Goal: Task Accomplishment & Management: Use online tool/utility

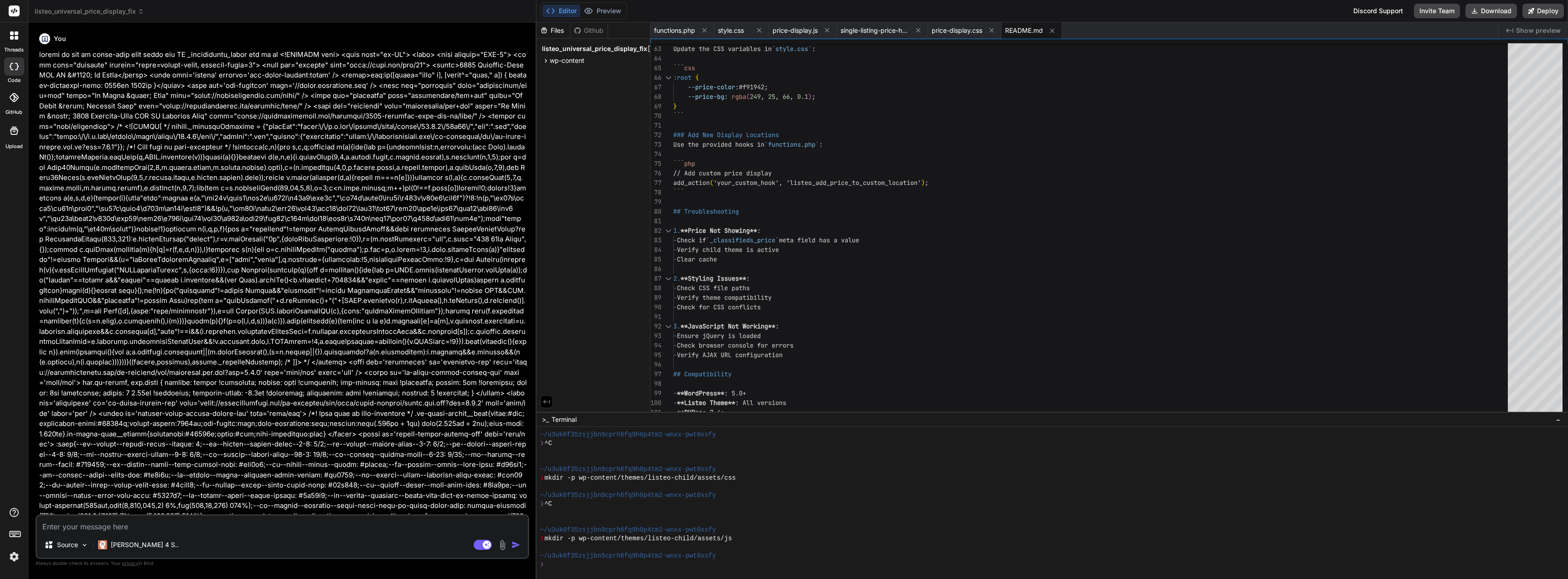
scroll to position [17, 0]
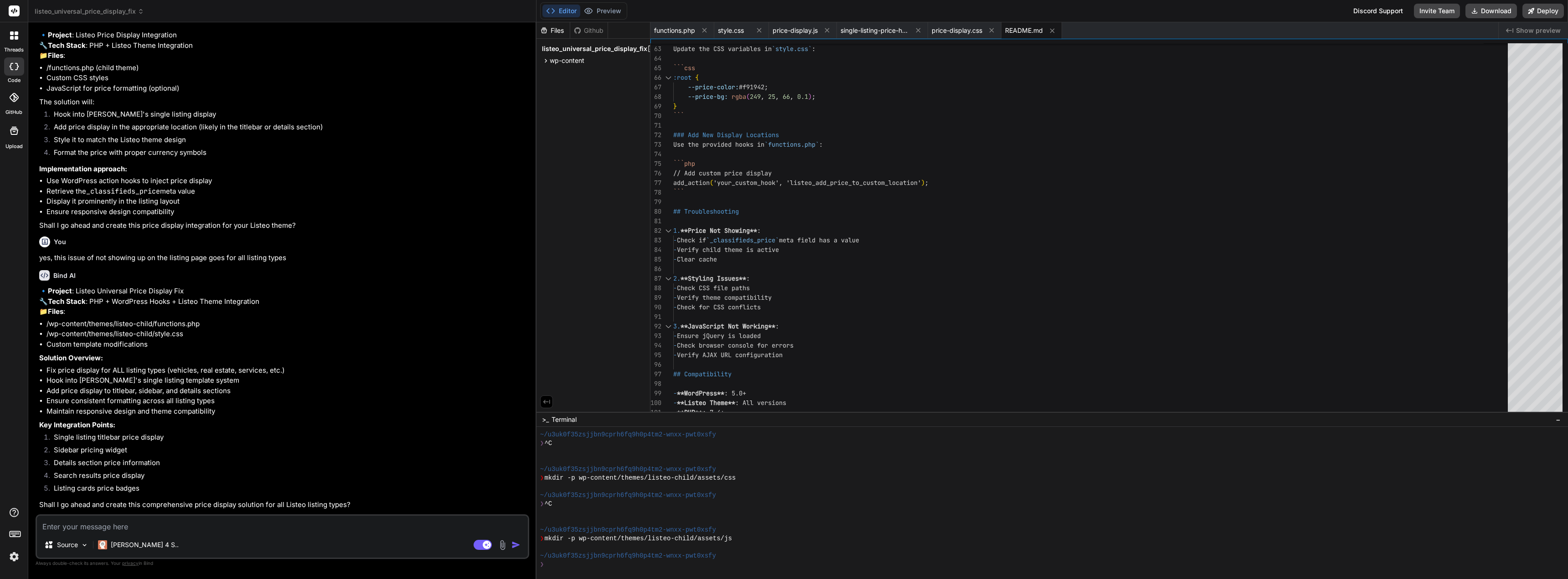
click at [322, 527] on textarea at bounding box center [282, 524] width 491 height 16
type textarea "p"
type textarea "x"
type textarea "pr"
type textarea "x"
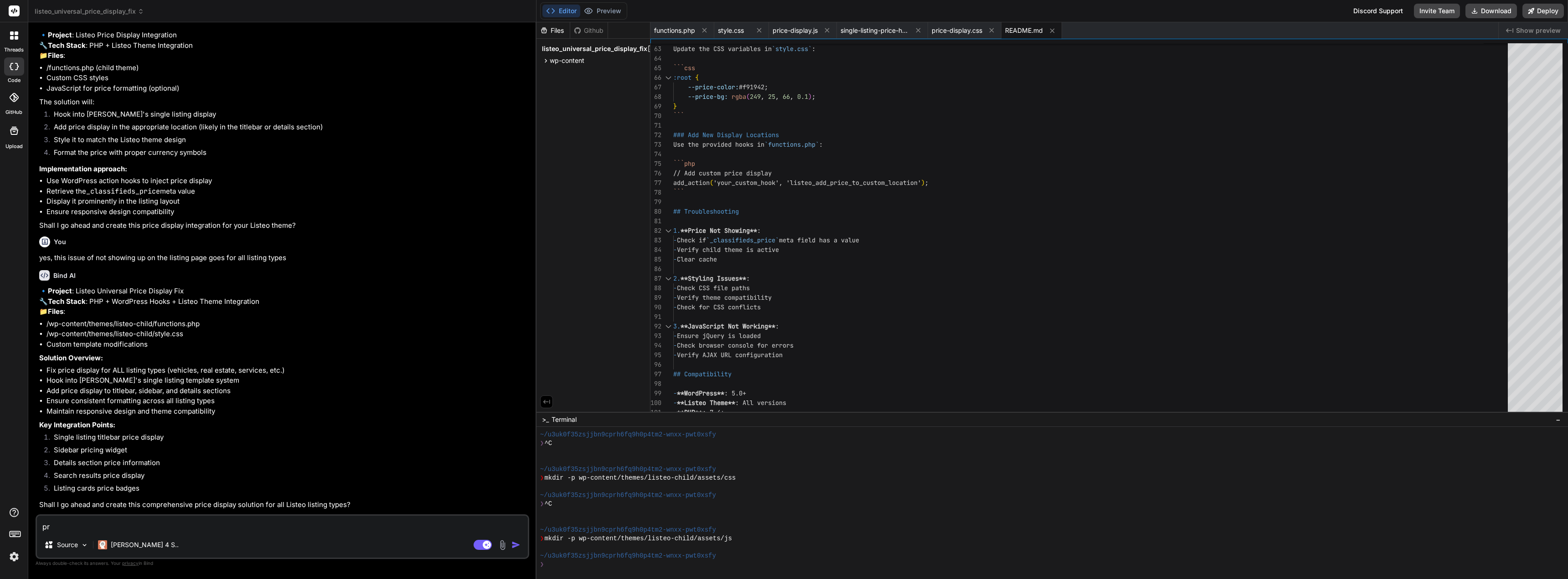
type textarea "pri"
type textarea "x"
type textarea "pric"
type textarea "x"
type textarea "price"
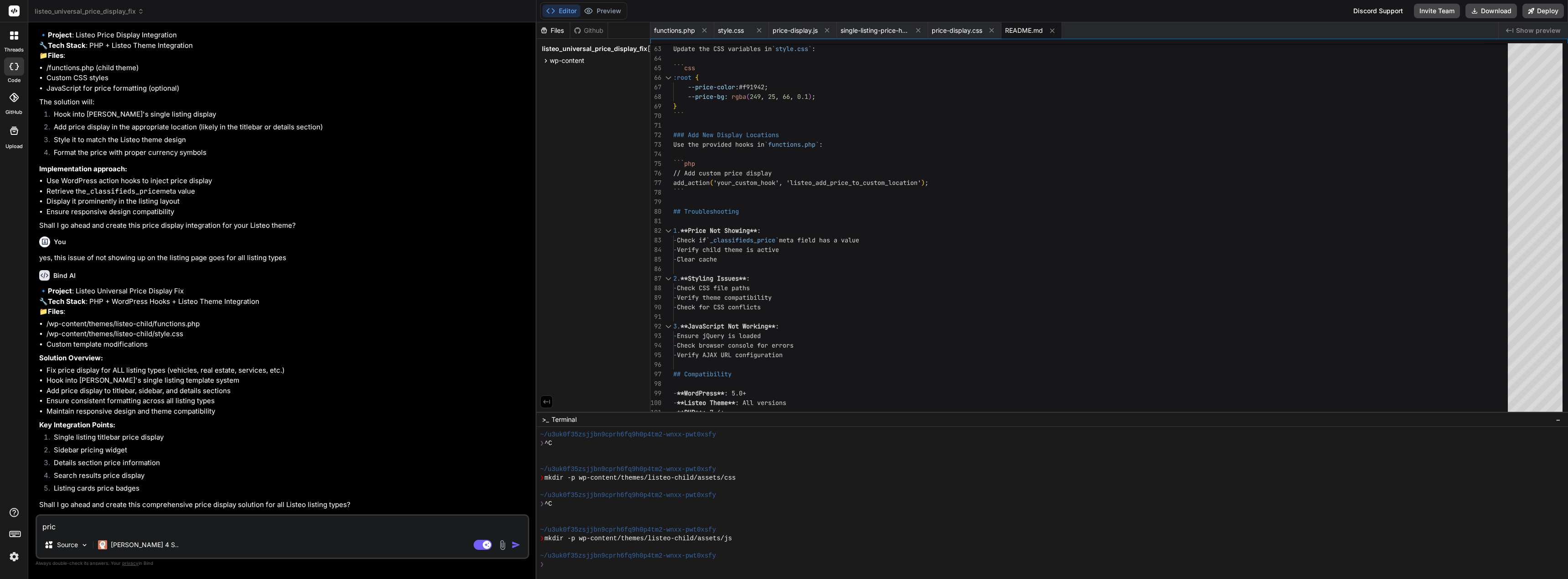
type textarea "x"
type textarea "price"
type textarea "x"
type textarea "price s"
type textarea "x"
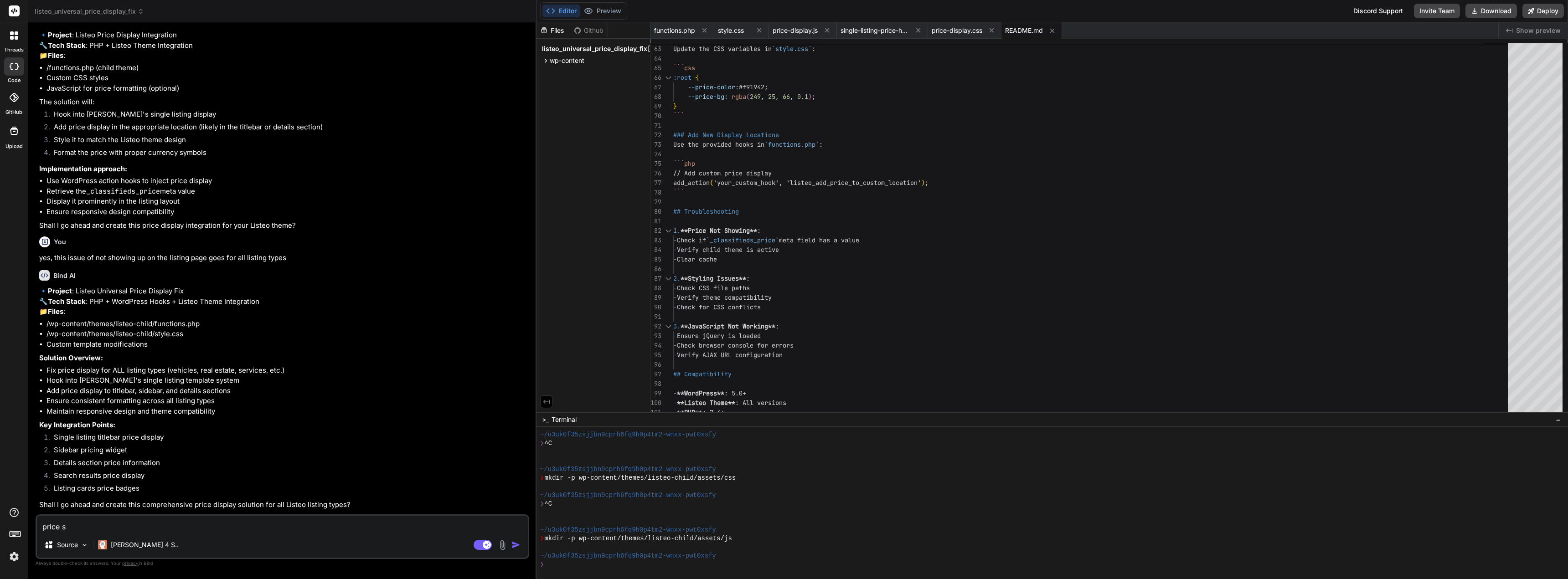
type textarea "price st"
type textarea "x"
type textarea "price sti"
type textarea "x"
type textarea "price stil"
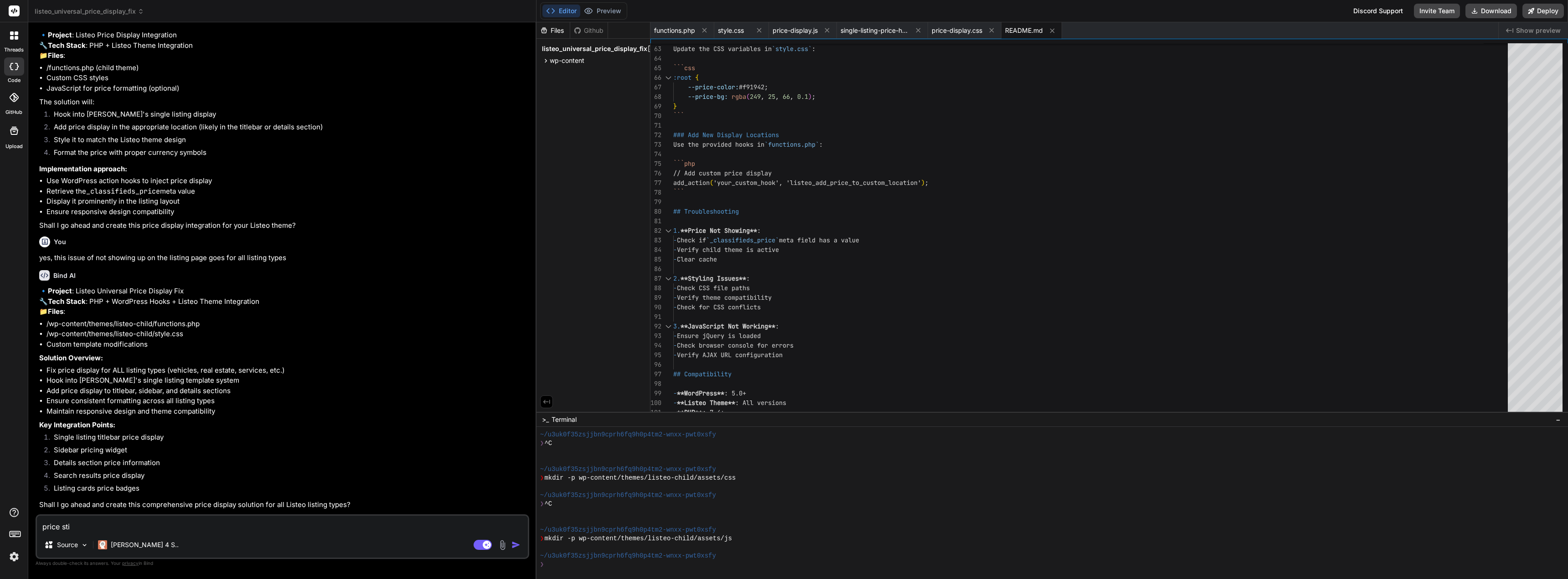
type textarea "x"
type textarea "price still"
type textarea "x"
type textarea "price still"
type textarea "x"
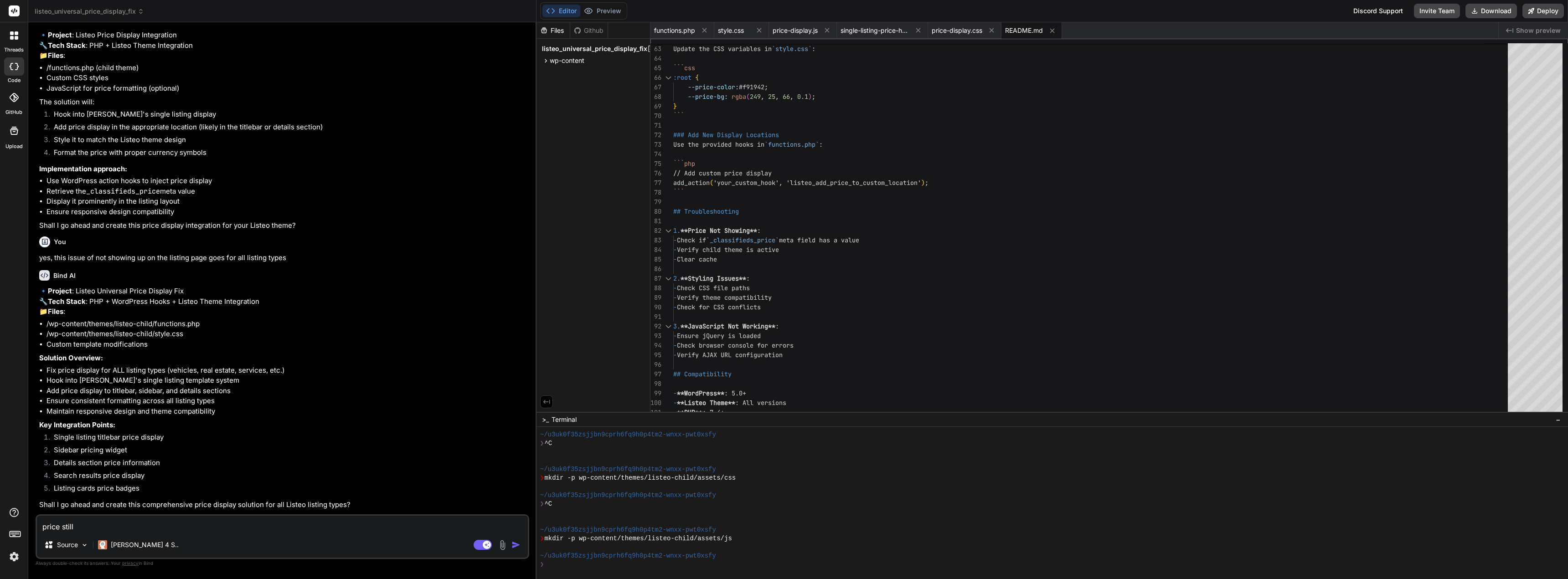
type textarea "price still d"
type textarea "x"
type textarea "price still do"
type textarea "x"
type textarea "price still doe"
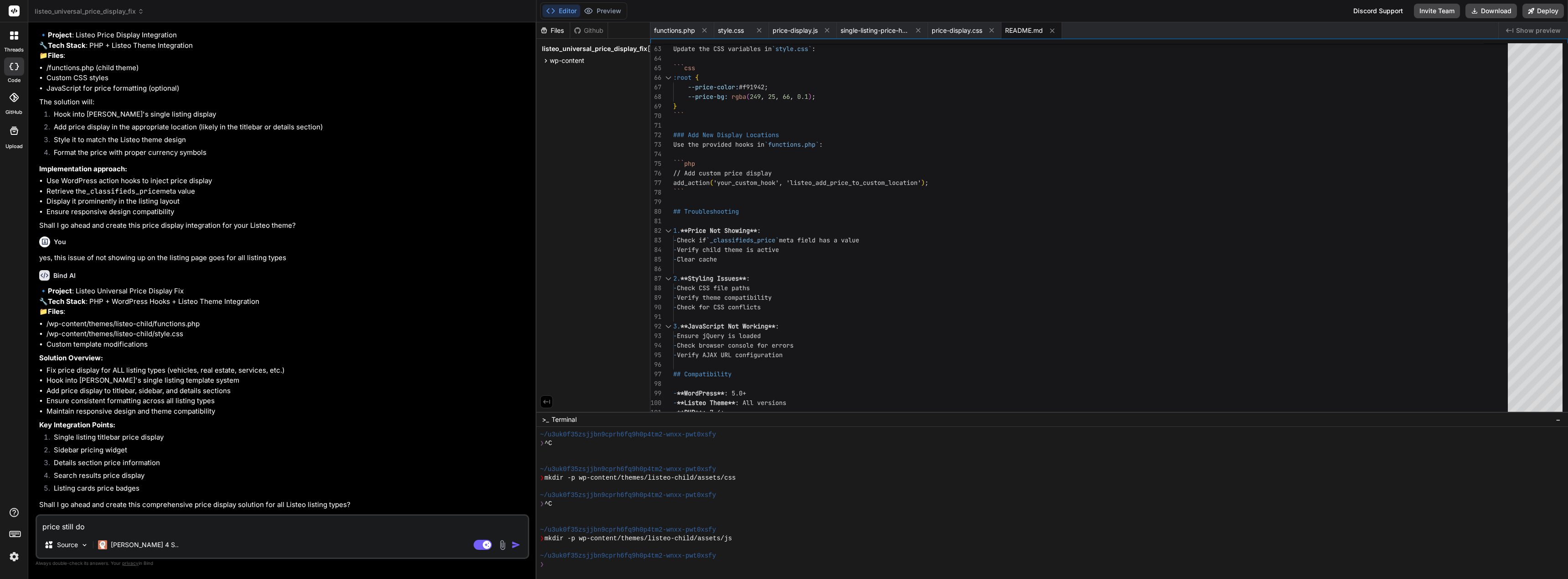
type textarea "x"
type textarea "price still does"
type textarea "x"
type textarea "price still does"
type textarea "x"
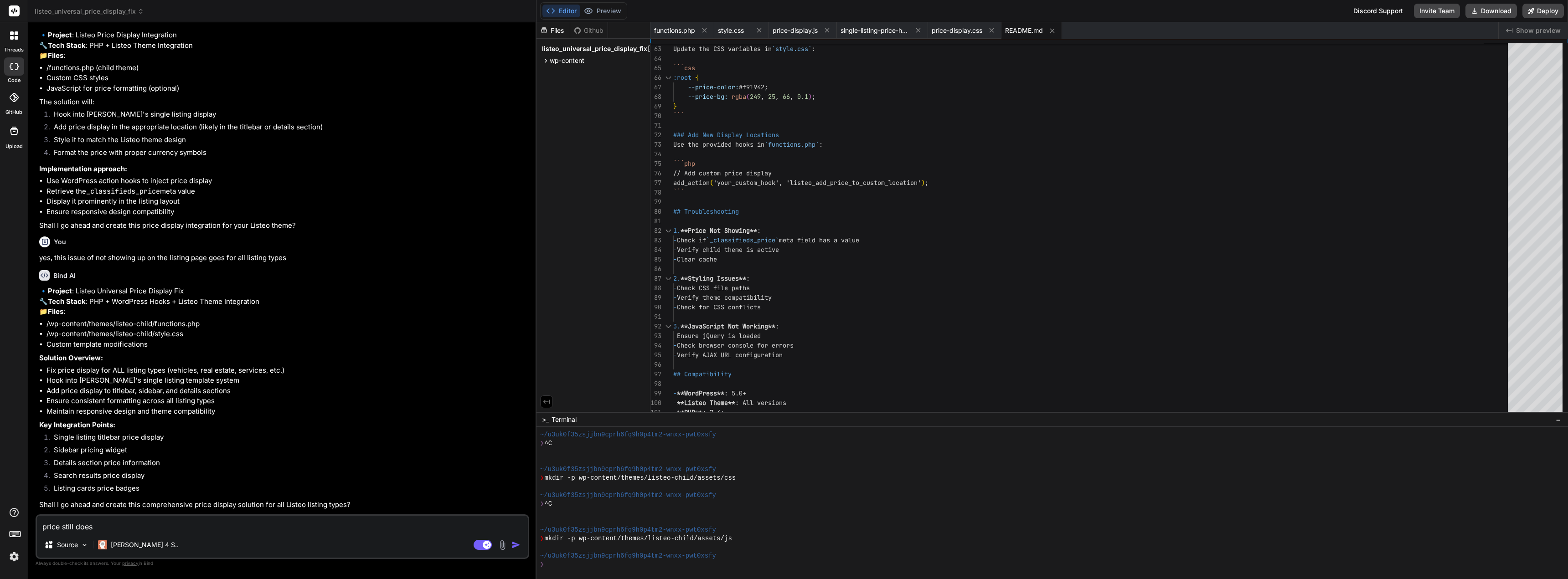
type textarea "price still does n"
type textarea "x"
type textarea "price still does no"
type textarea "x"
type textarea "price still does not"
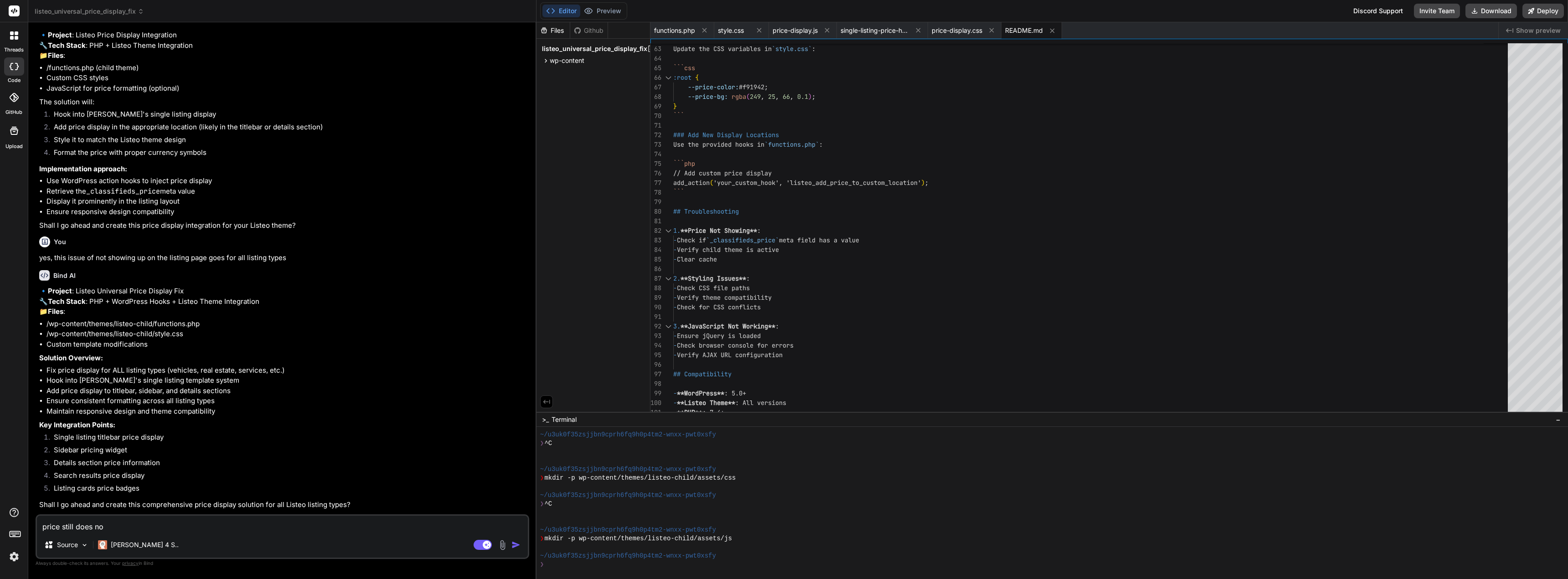
type textarea "x"
type textarea "price still does not"
type textarea "x"
type textarea "price still does not s"
type textarea "x"
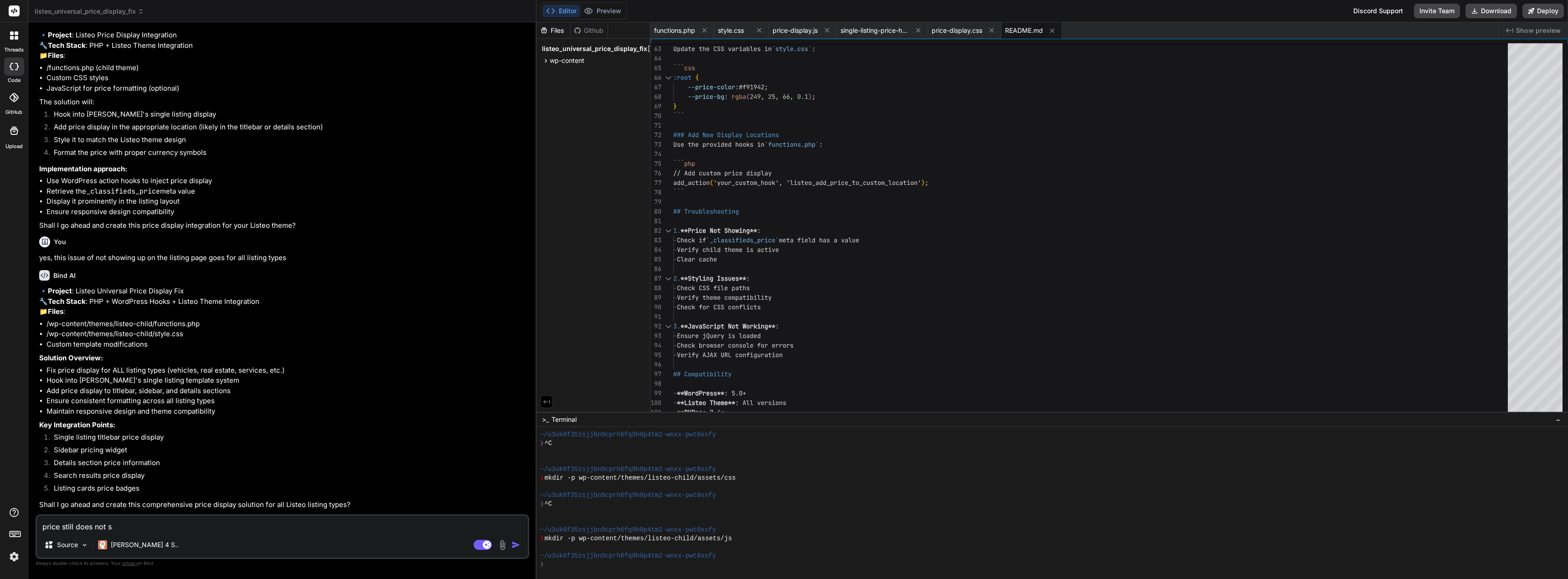
type textarea "price still does not sh"
type textarea "x"
type textarea "price still does not sho"
type textarea "x"
type textarea "price still does not show"
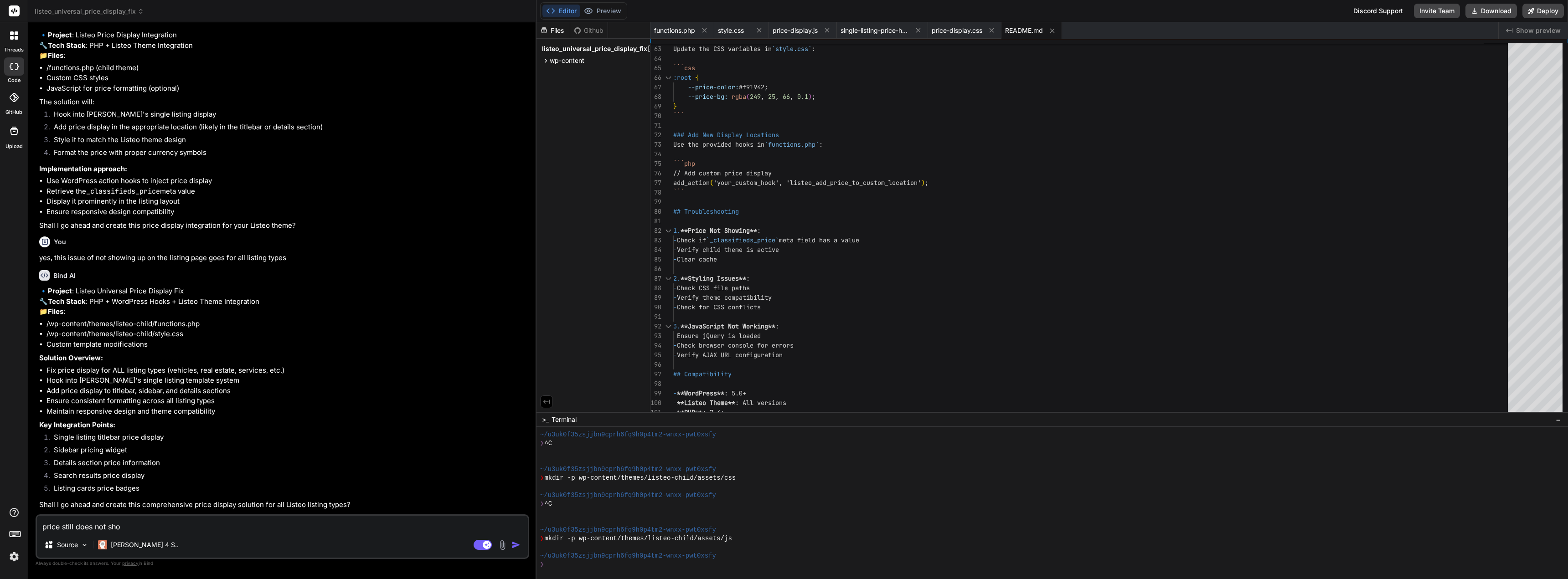
type textarea "x"
type textarea "price still does not show,"
type textarea "x"
type textarea "price still does not show,"
type textarea "x"
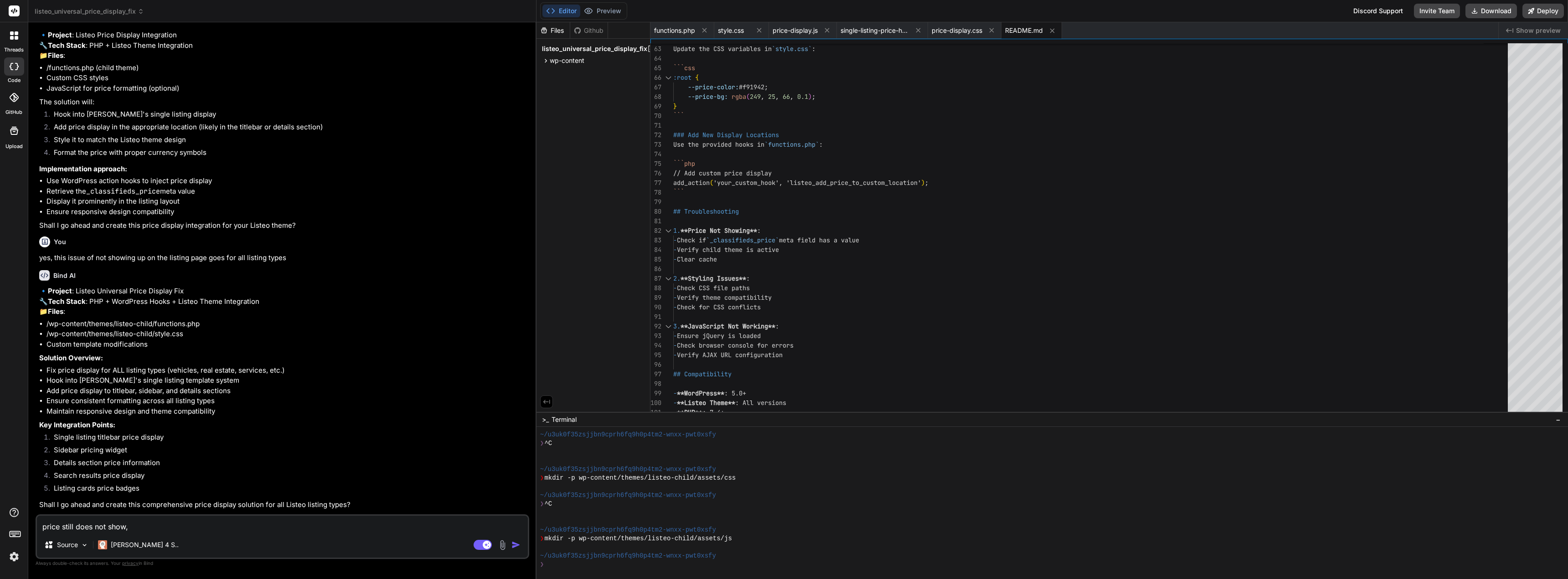
type textarea "price still does not show, n"
type textarea "x"
type textarea "price still does not show, no"
type textarea "x"
type textarea "price still does not show, not"
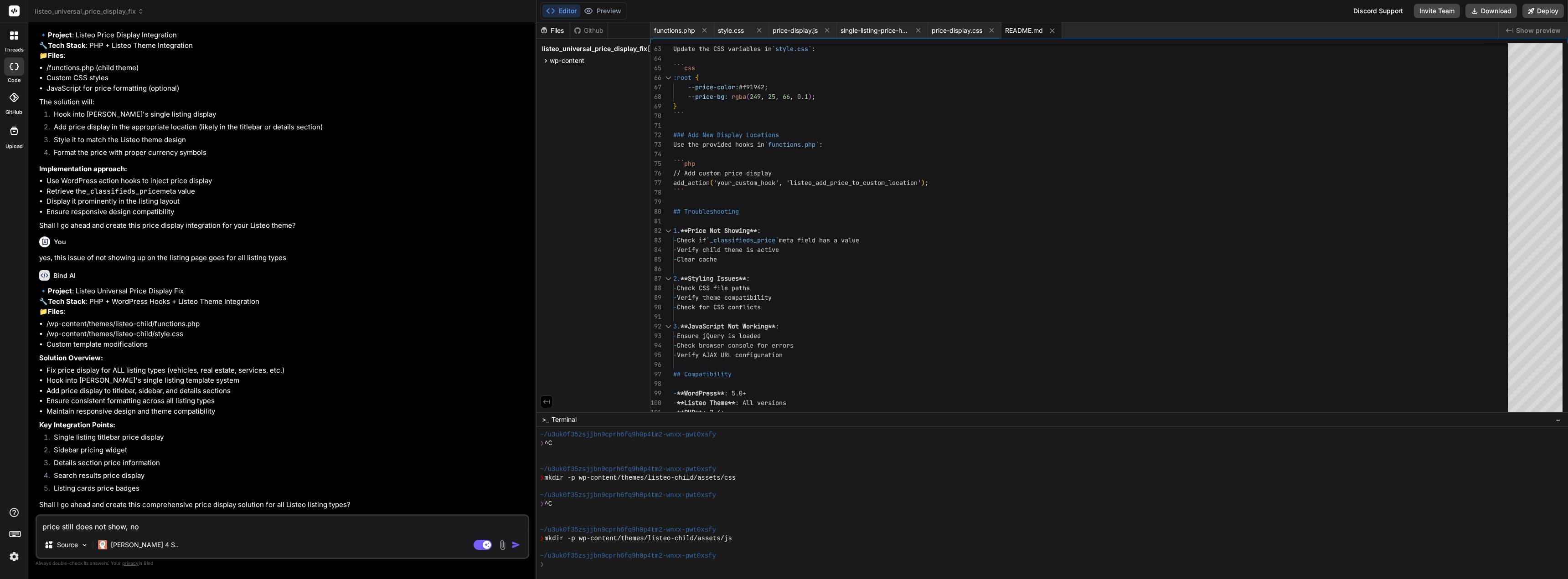
type textarea "x"
type textarea "price still does not show, not"
type textarea "x"
type textarea "price still does not show, not c"
type textarea "x"
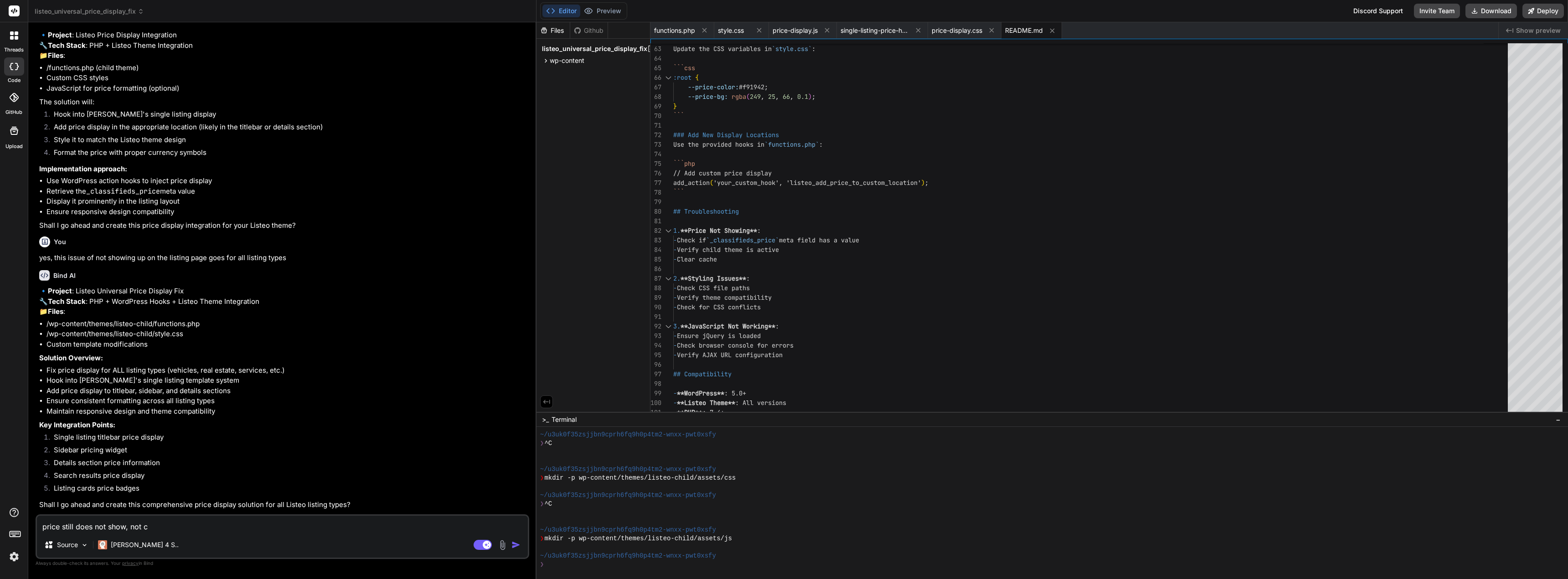
type textarea "price still does not show, not ca"
type textarea "x"
type textarea "price still does not show, not cal"
type textarea "x"
type textarea "price still does not show, not call"
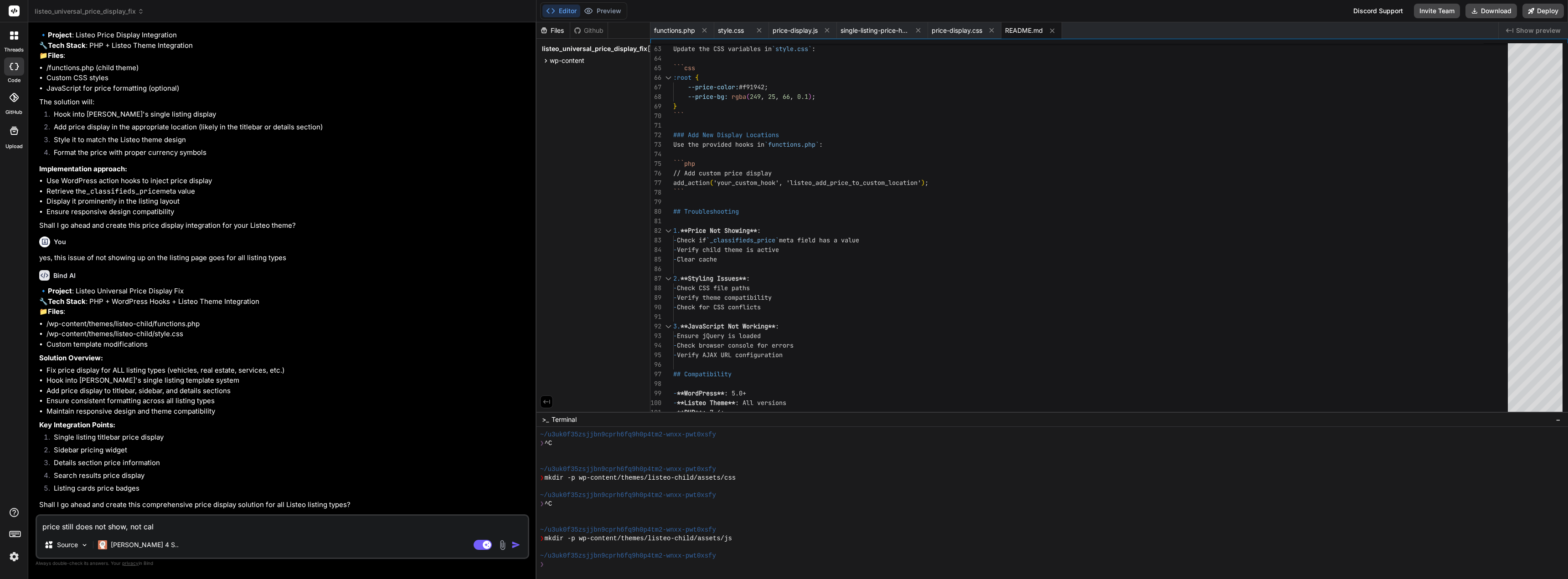
type textarea "x"
type textarea "price still does not show, not call"
type textarea "x"
type textarea "price still does not show, not call v"
type textarea "x"
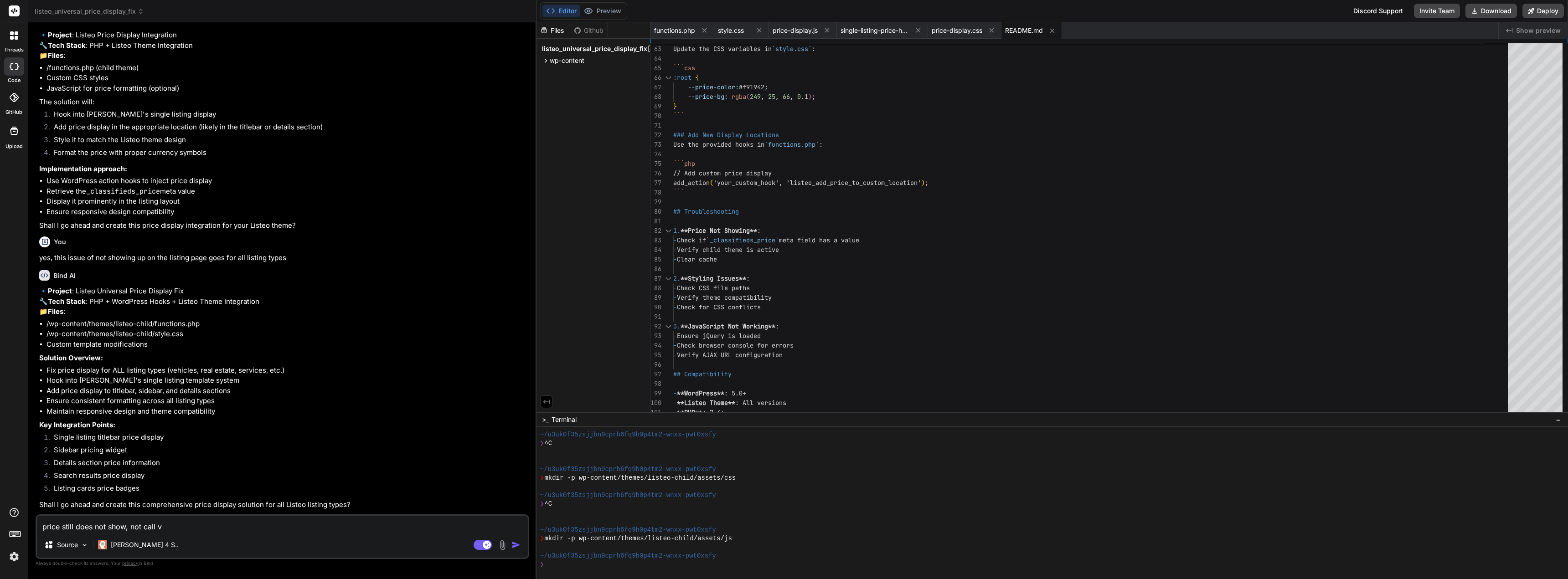
type textarea "price still does not show, not call va"
type textarea "x"
type textarea "price still does not show, not call val"
type textarea "x"
type textarea "price still does not show, not call valu"
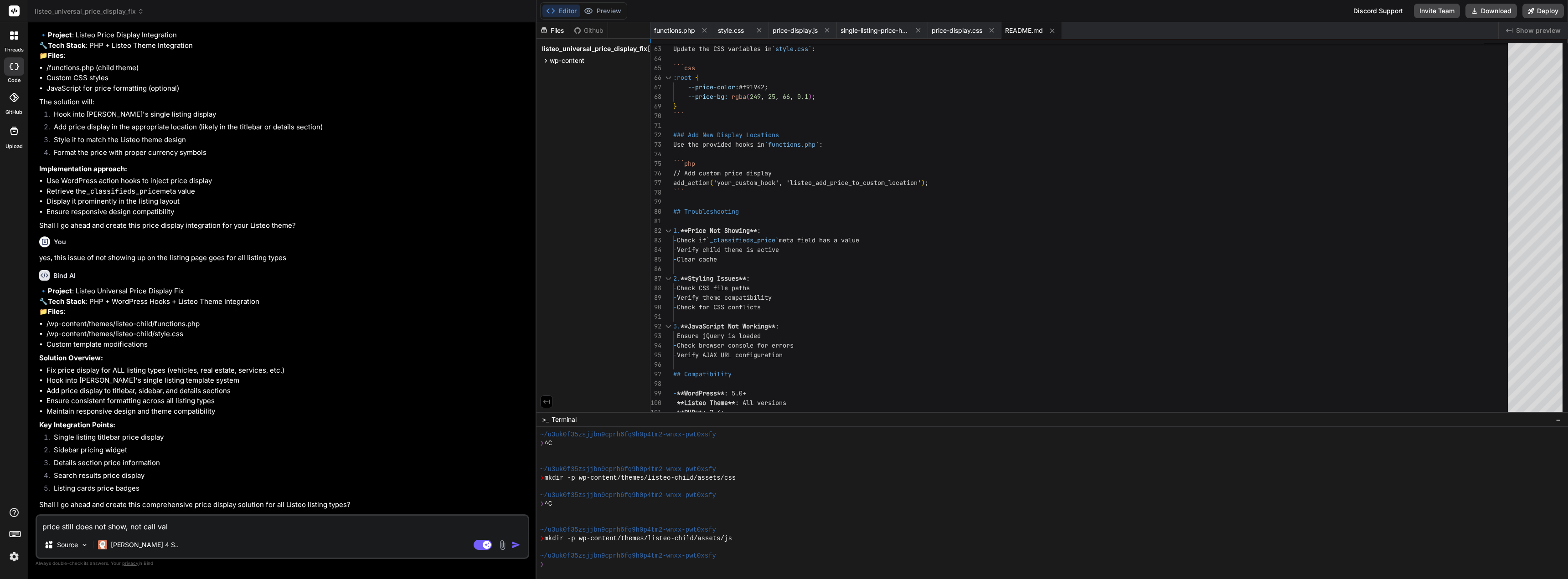
type textarea "x"
type textarea "price still does not show, not call value"
type textarea "x"
type textarea "price still does not show, not call value"
type textarea "x"
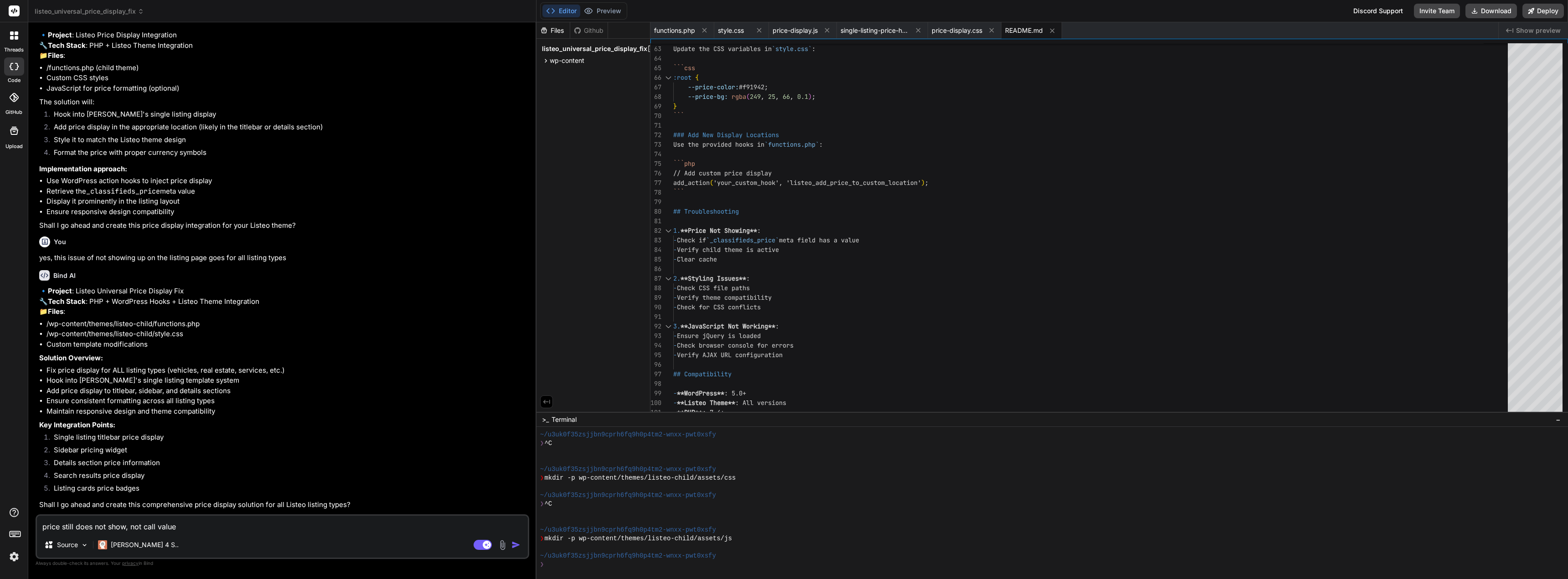
type textarea "price still does not show, not call value f"
type textarea "x"
type textarea "price still does not show, not call value fr"
type textarea "x"
type textarea "price still does not show, not call value fro"
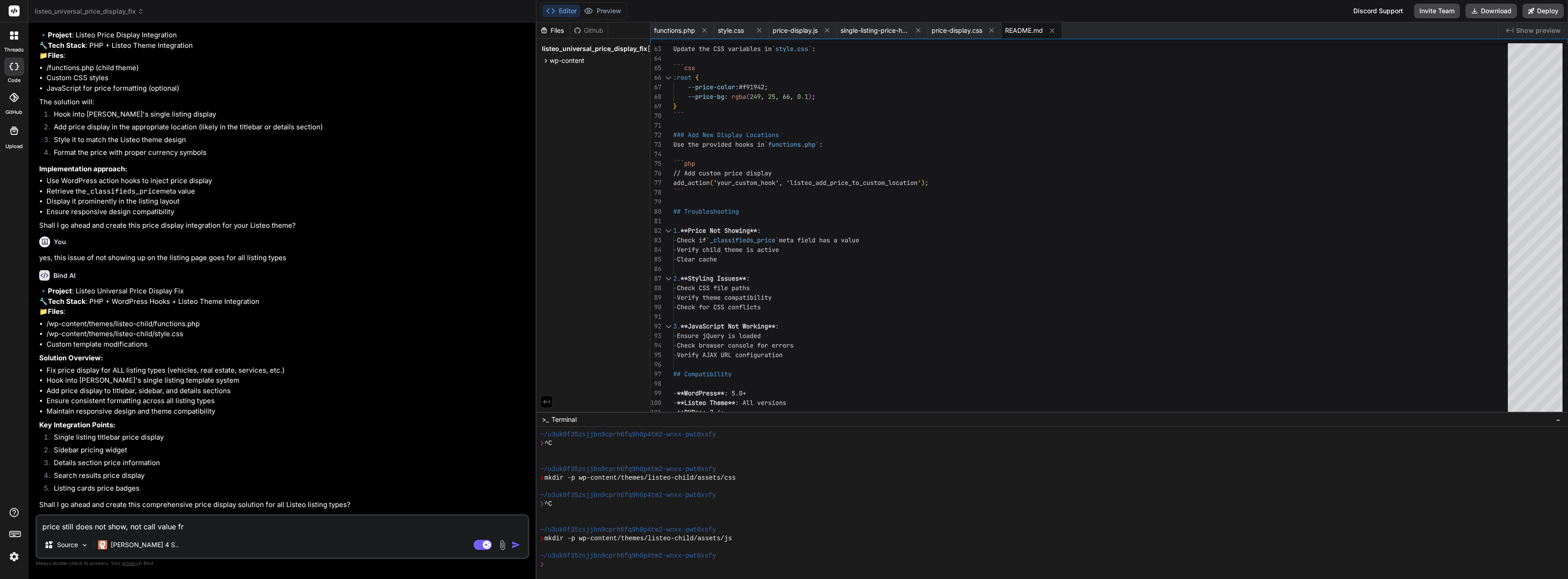
type textarea "x"
type textarea "price still does not show, not call value from"
type textarea "x"
type textarea "price still does not show, not call value from"
type textarea "x"
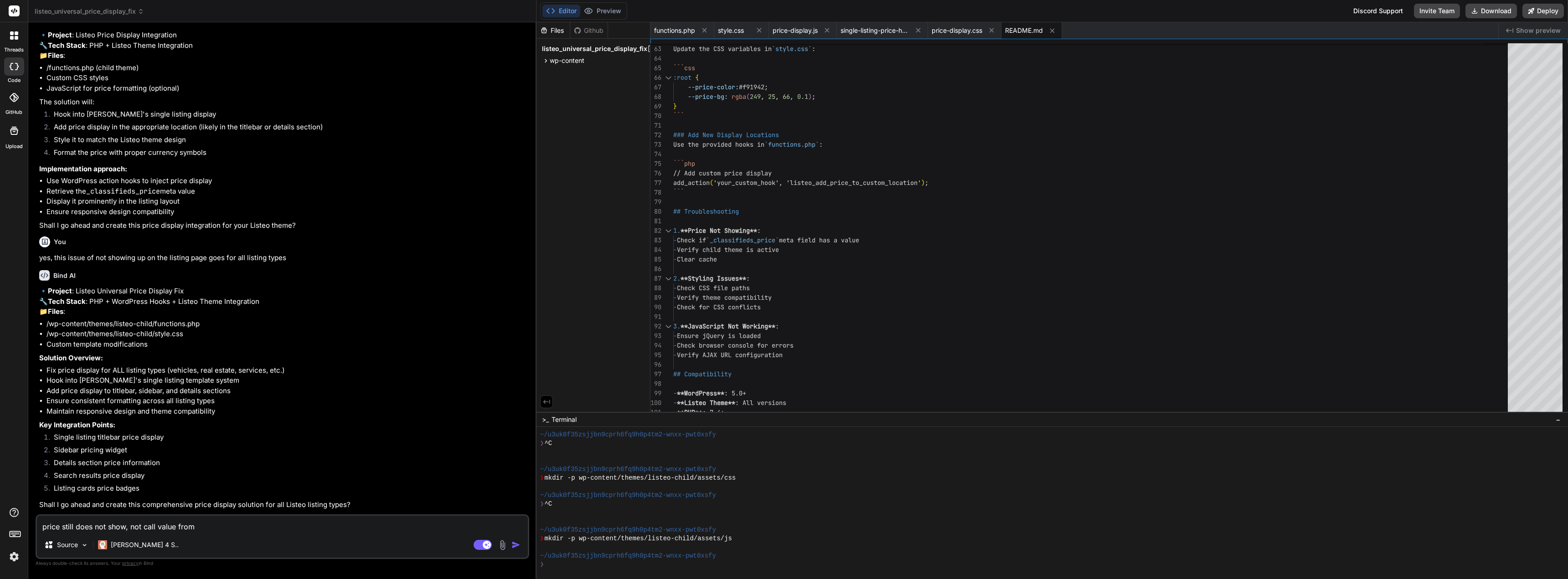
type textarea "price still does not show, not call value from d"
type textarea "x"
type textarea "price still does not show, not call value from da"
type textarea "x"
type textarea "price still does not show, not call value from dat"
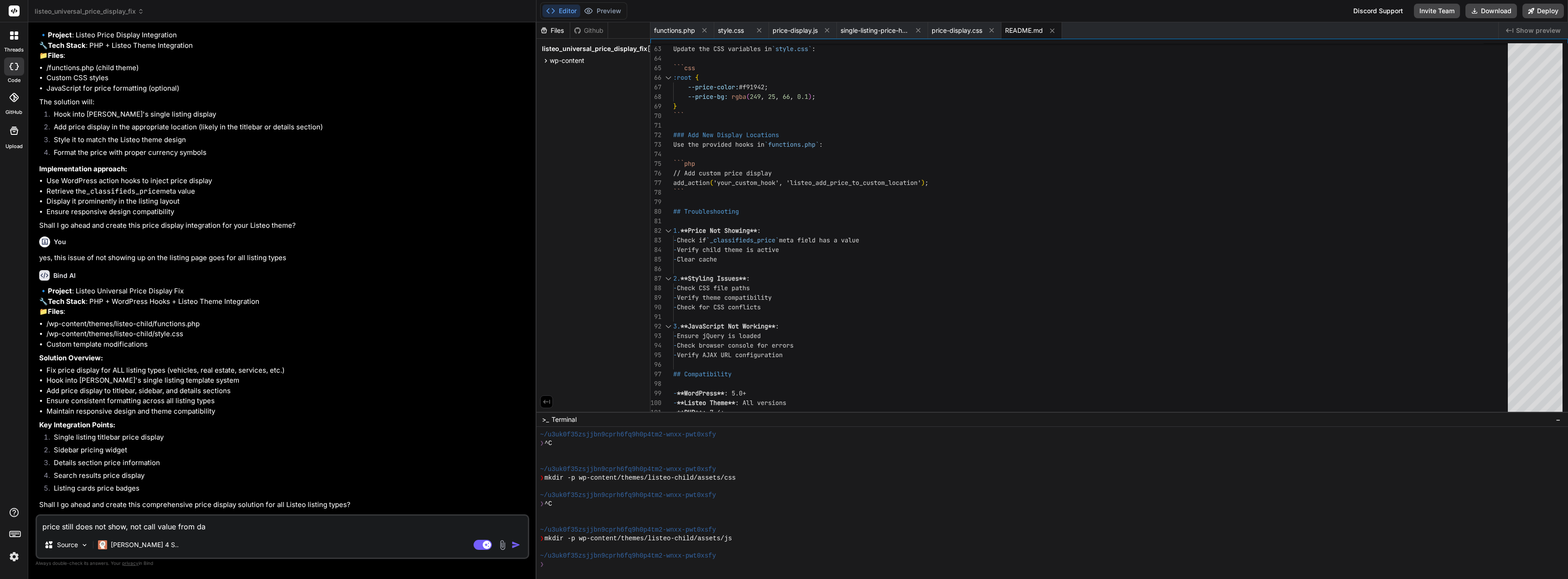
type textarea "x"
type textarea "price still does not show, not call value from data"
type textarea "x"
type textarea "price still does not show, not call value from datab"
type textarea "x"
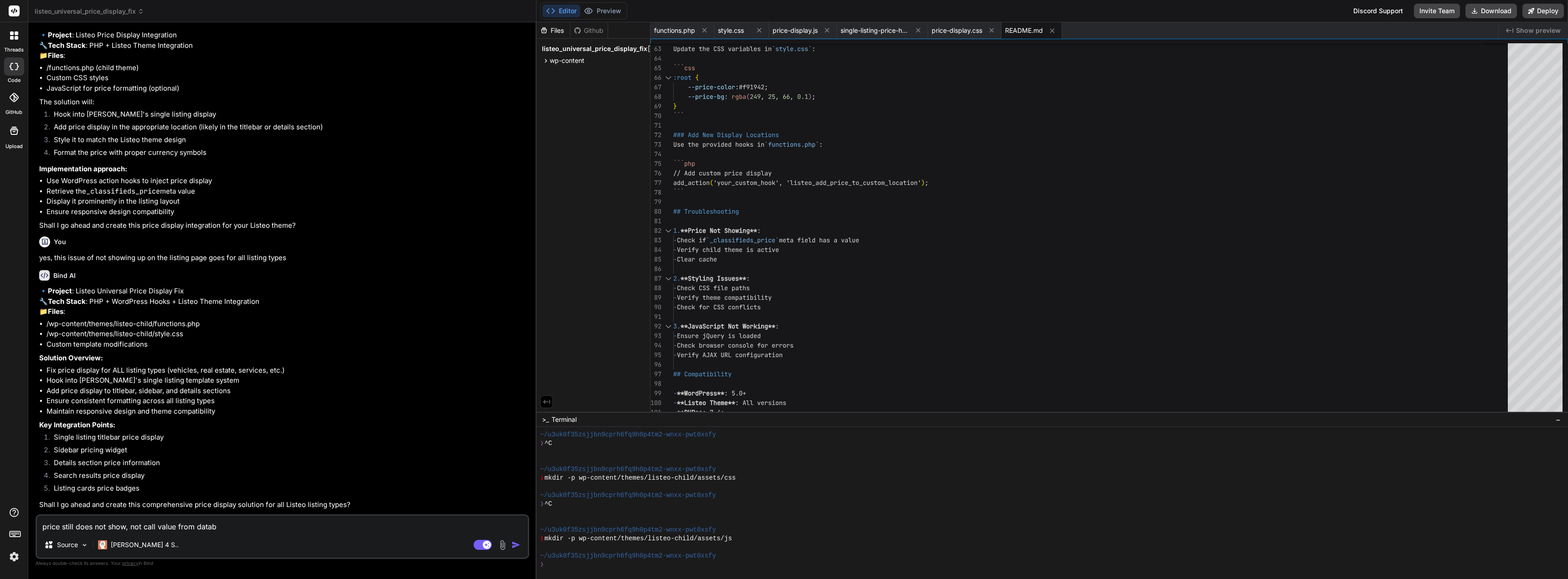
type textarea "price still does not show, not call value from databa"
type textarea "x"
type textarea "price still does not show, not call value from databas"
type textarea "x"
type textarea "price still does not show, not call value from database"
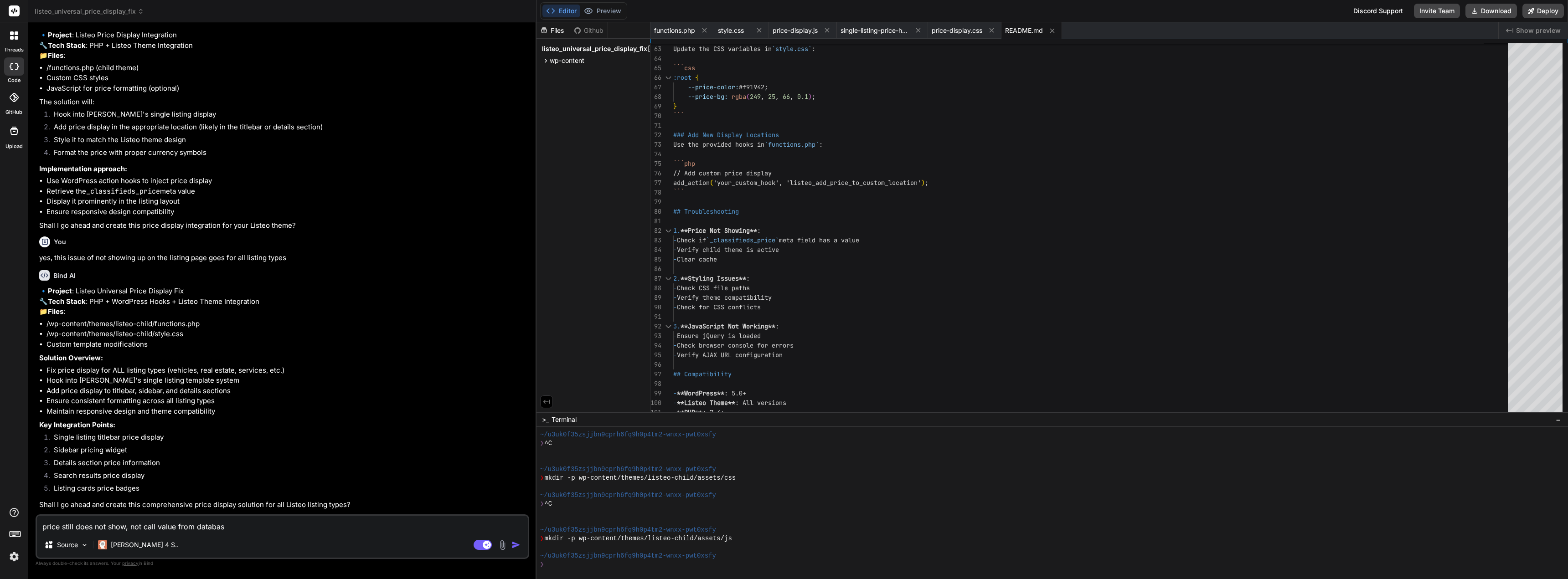
type textarea "x"
type textarea "price still does not show, not call value from database"
type textarea "x"
type textarea "price still does not show, not call value from database a"
type textarea "x"
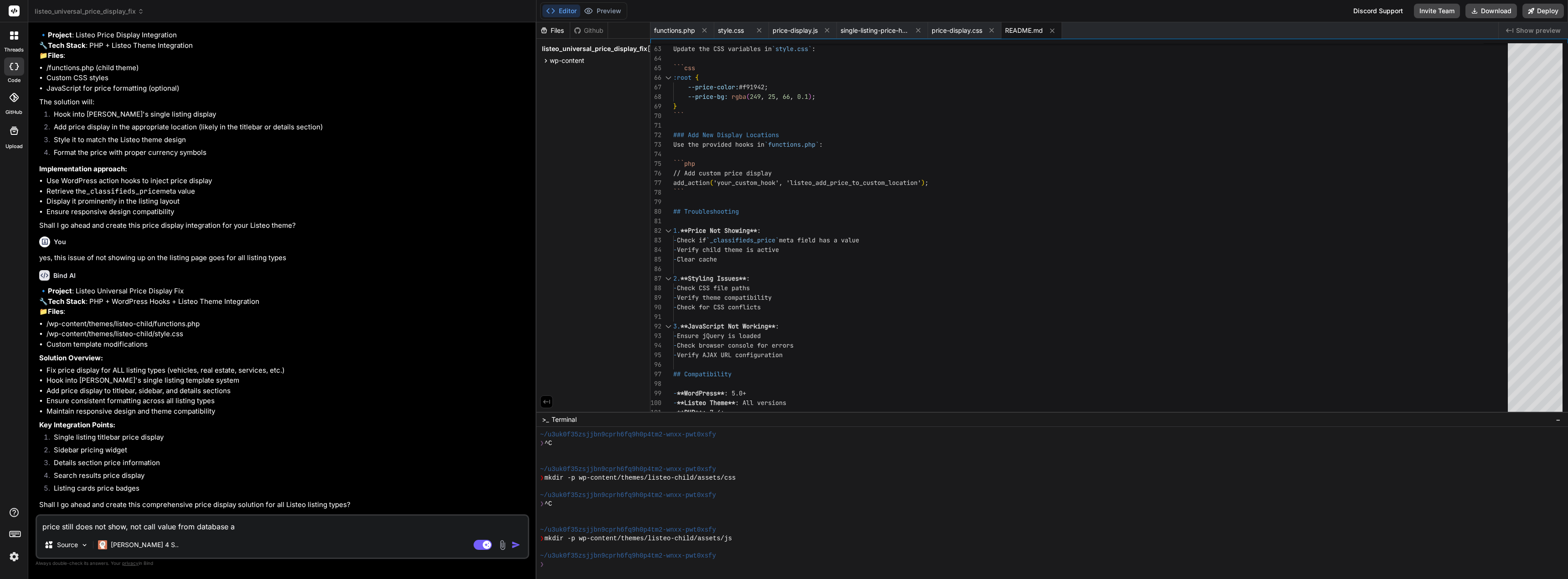
type textarea "price still does not show, not call value from database ad"
type textarea "x"
type textarea "price still does not show, not call value from database ad"
type textarea "x"
type textarea "price still does not show, not call value from database ad"
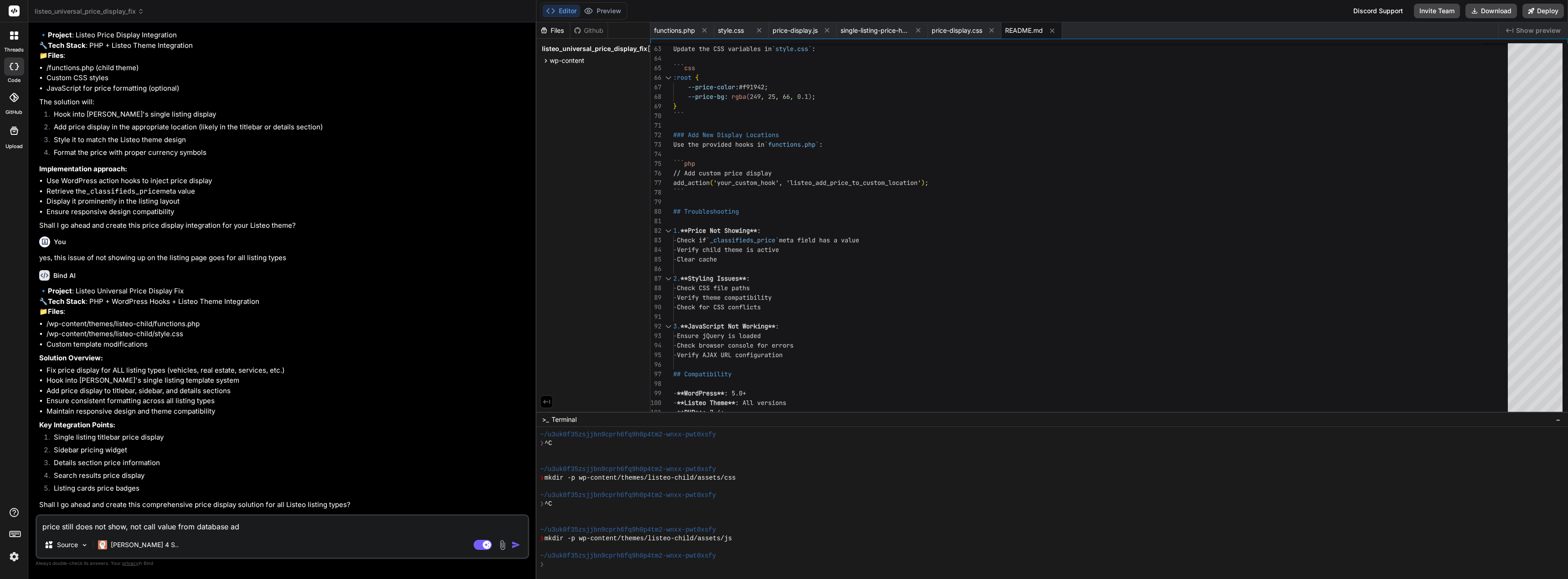
type textarea "x"
type textarea "price still does not show, not call value from database a"
type textarea "x"
type textarea "price still does not show, not call value from database an"
type textarea "x"
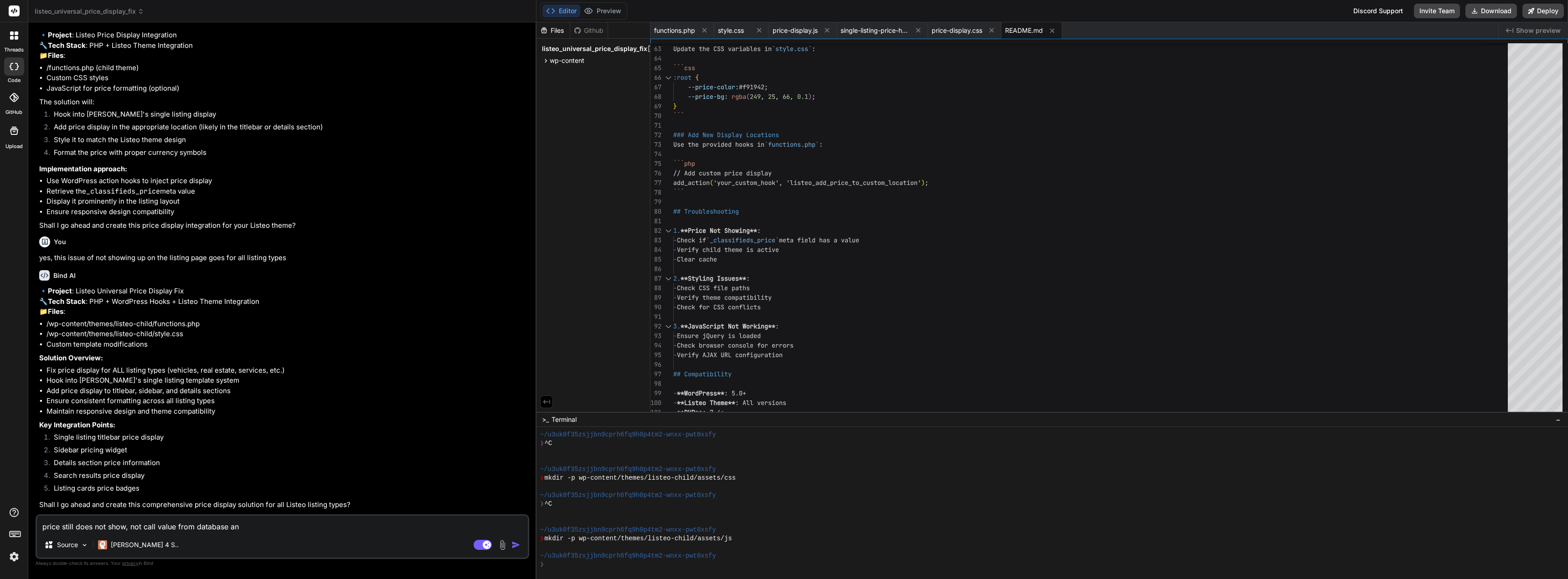
type textarea "price still does not show, not call value from database and"
type textarea "x"
type textarea "price still does not show, not call value from database and"
type textarea "x"
type textarea "price still does not show, not call value from database and d"
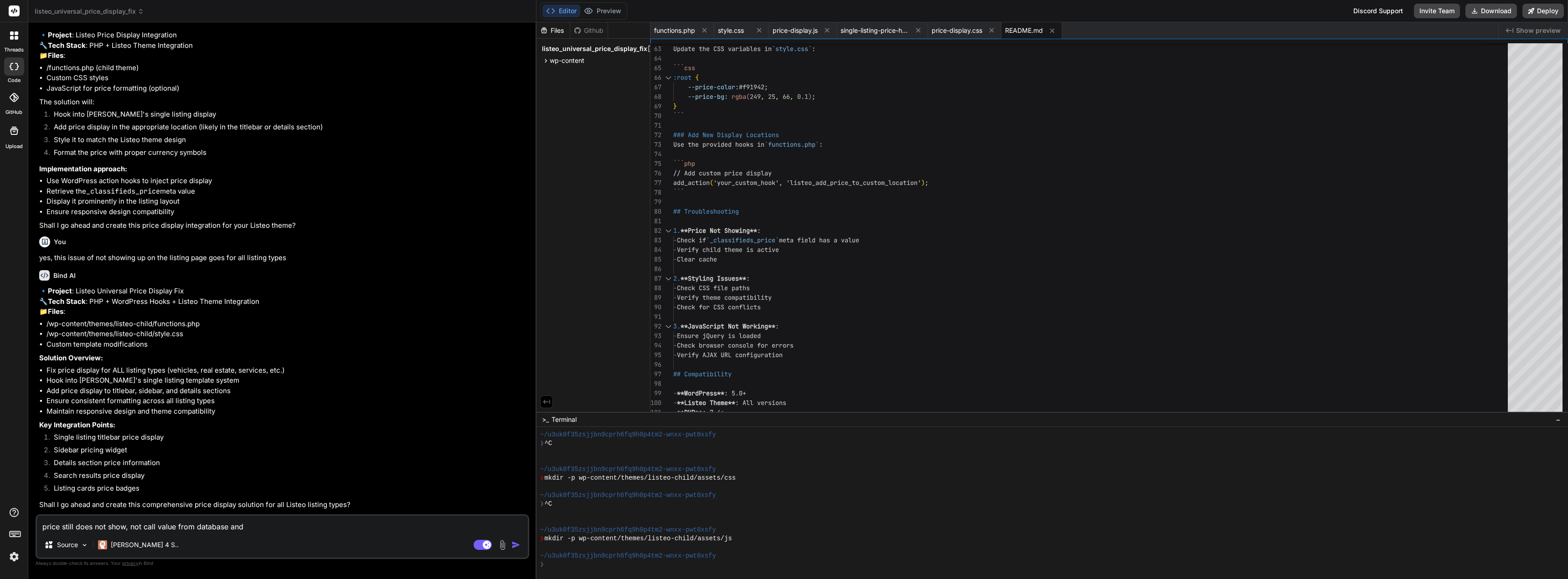
type textarea "x"
type textarea "price still does not show, not call value from database and di"
type textarea "x"
type textarea "price still does not show, not call value from database and dis"
type textarea "x"
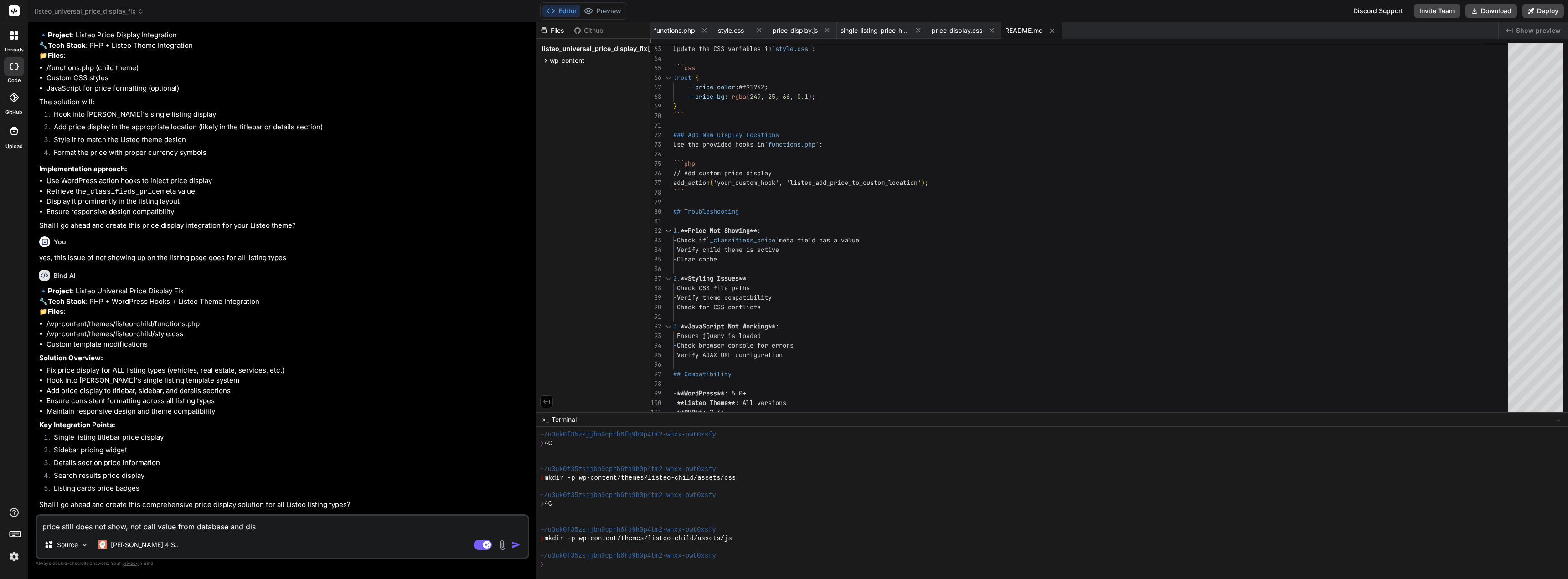
type textarea "price still does not show, not call value from database and disp"
type textarea "x"
type textarea "price still does not show, not call value from database and displ"
type textarea "x"
type textarea "price still does not show, not call value from database and displa"
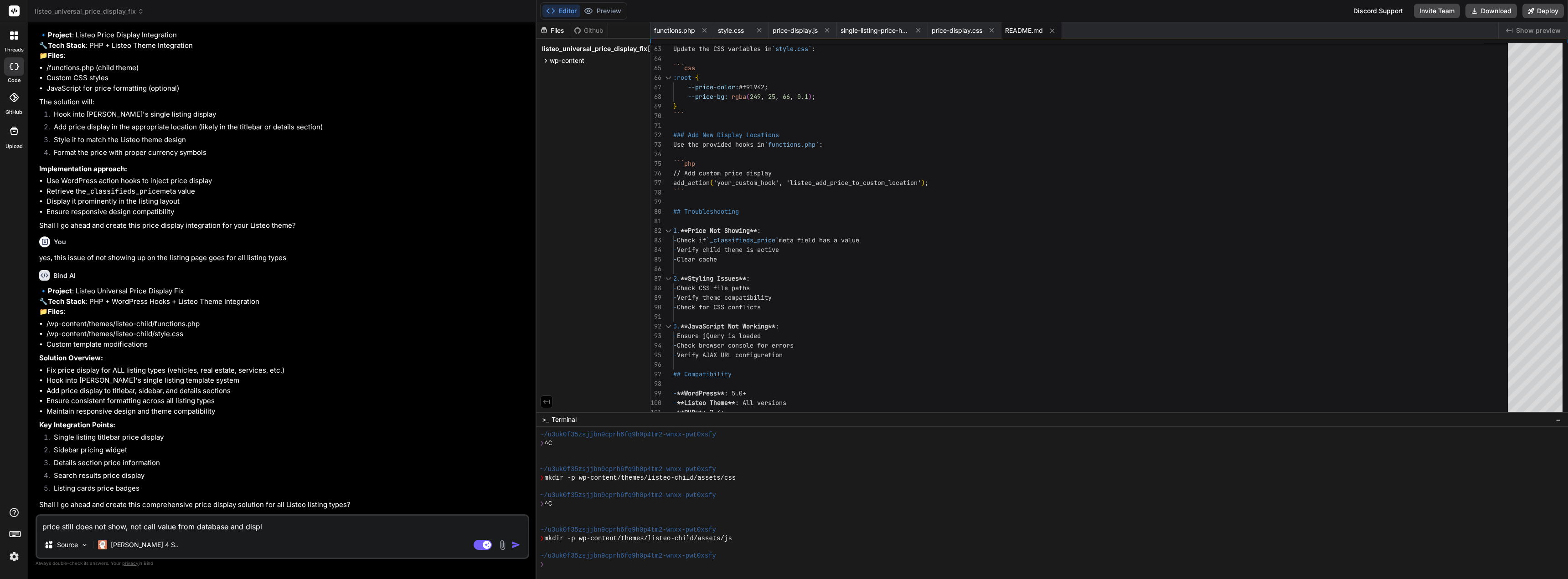
type textarea "x"
type textarea "price still does not show, not call value from database and display"
type textarea "x"
type textarea "price still does not show, not call value from database and displayi"
type textarea "x"
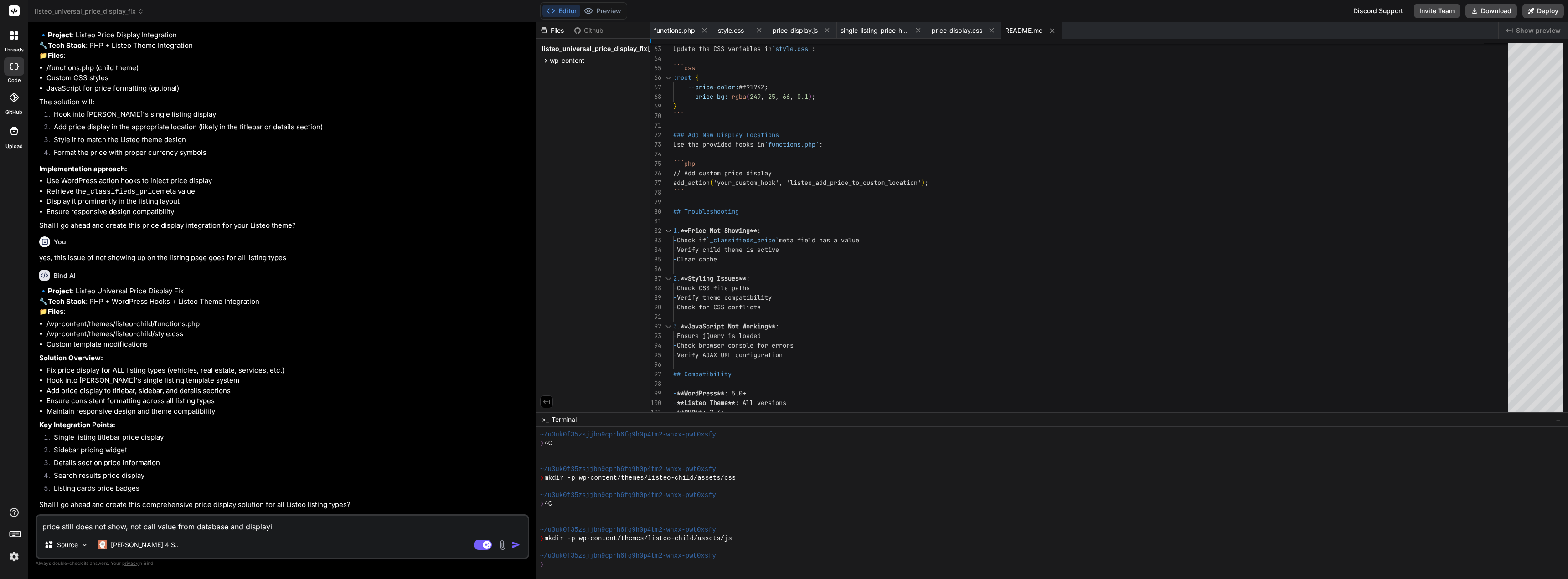
type textarea "price still does not show, not call value from database and displayin"
type textarea "x"
type textarea "price still does not show, not call value from database and displaying"
type textarea "x"
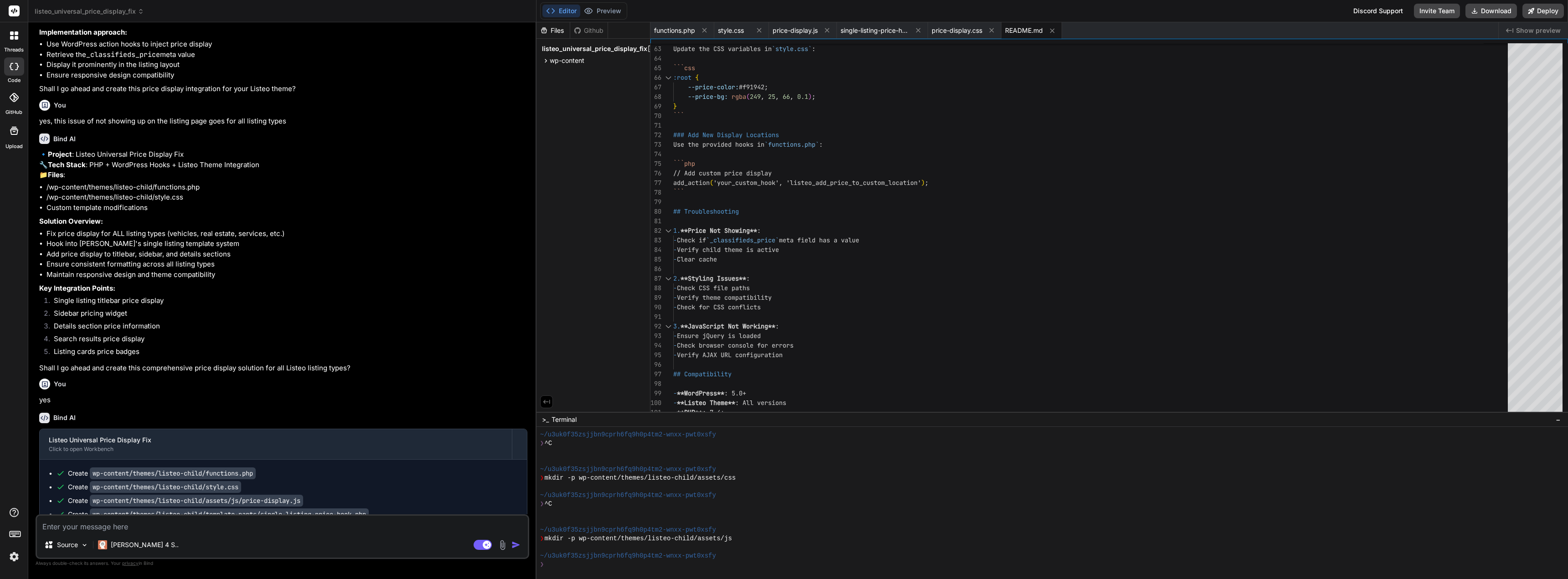
scroll to position [41052, 0]
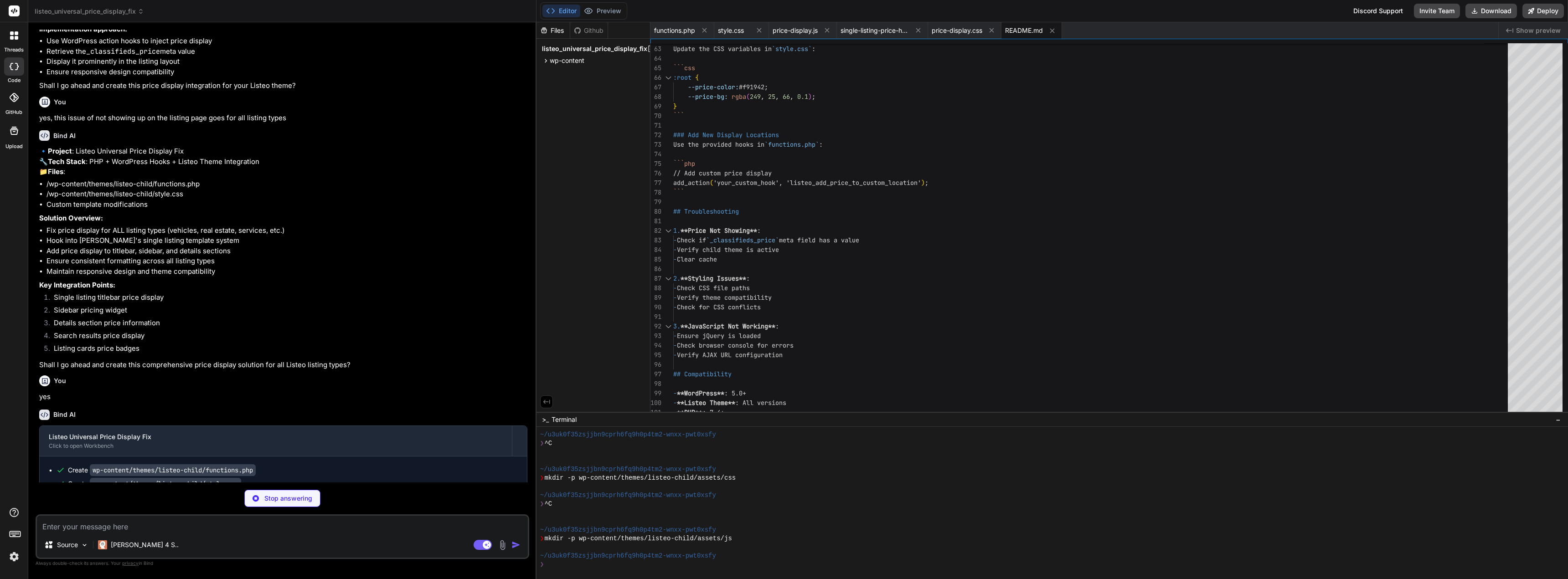
type textarea "x"
type textarea "echo '</script>'; } }"
type textarea "x"
type textarea "/* Integration with existing Listeo styles */ .listing-widget.price-widget-cust…"
type textarea "x"
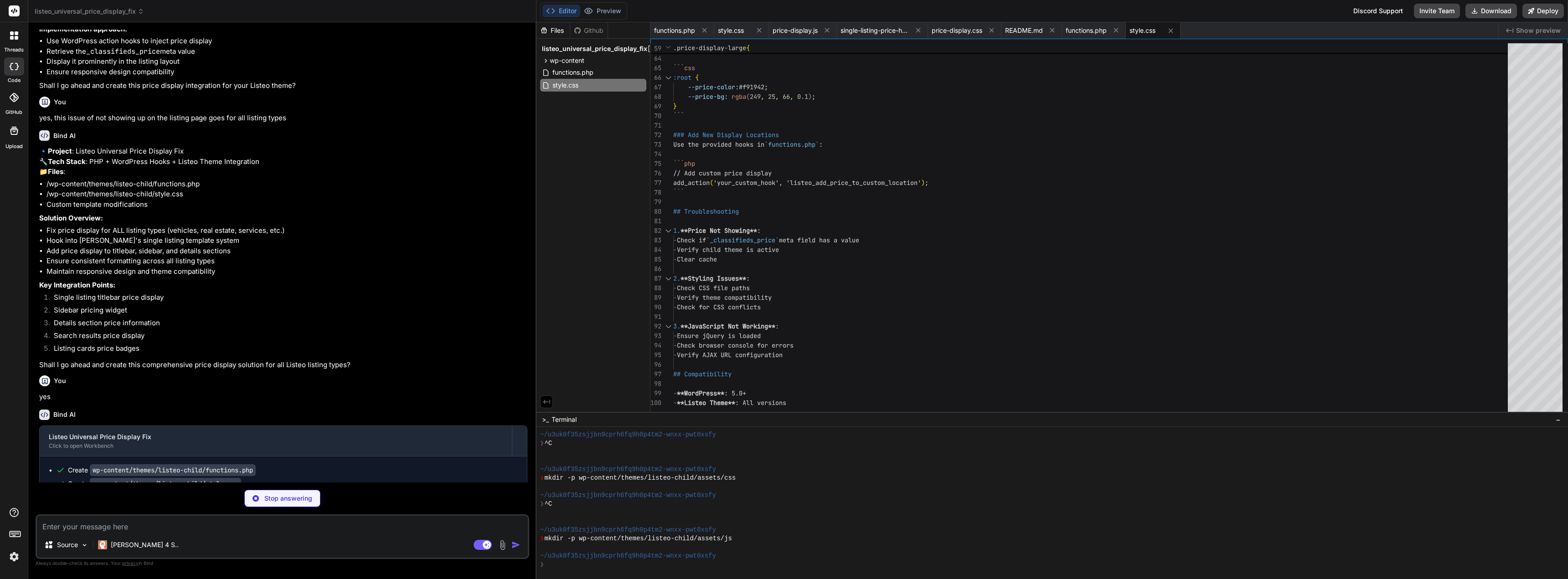
type textarea "} }); }"
type textarea "x"
type textarea "add_action('widgets_init', function() { register_widget('Listeo_Price_Widget');…"
type textarea "x"
type textarea "} }"
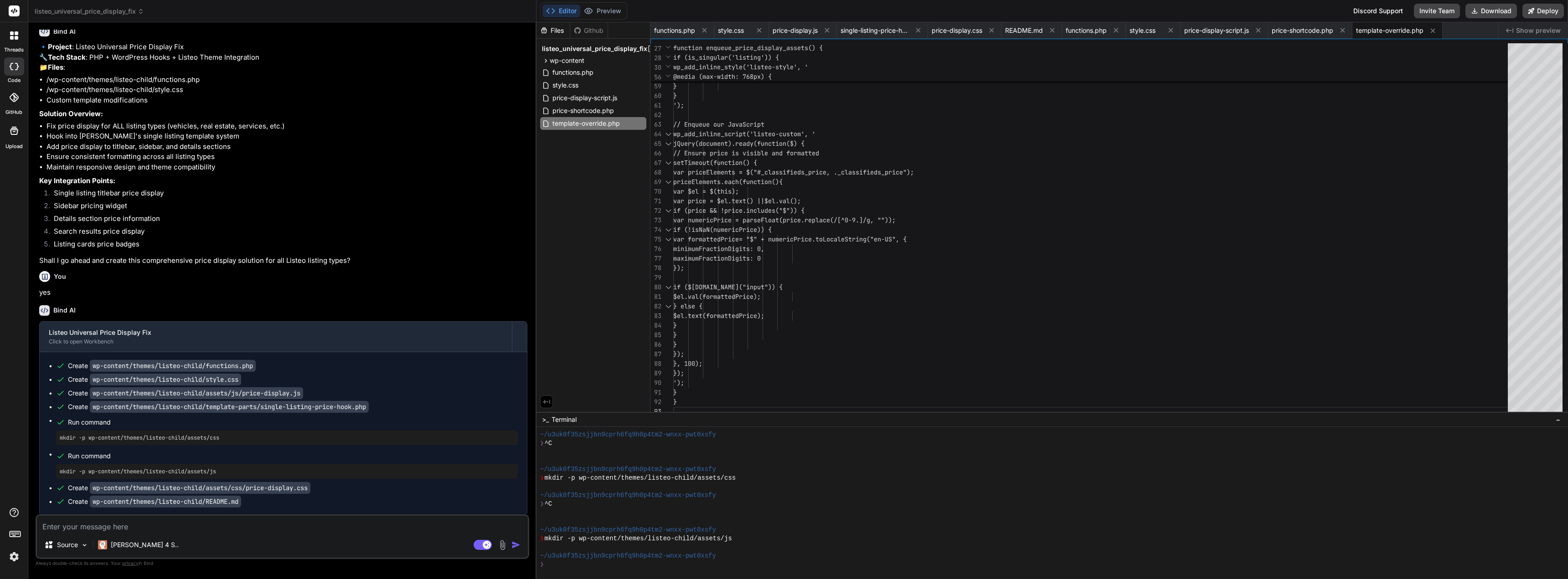
scroll to position [41335, 0]
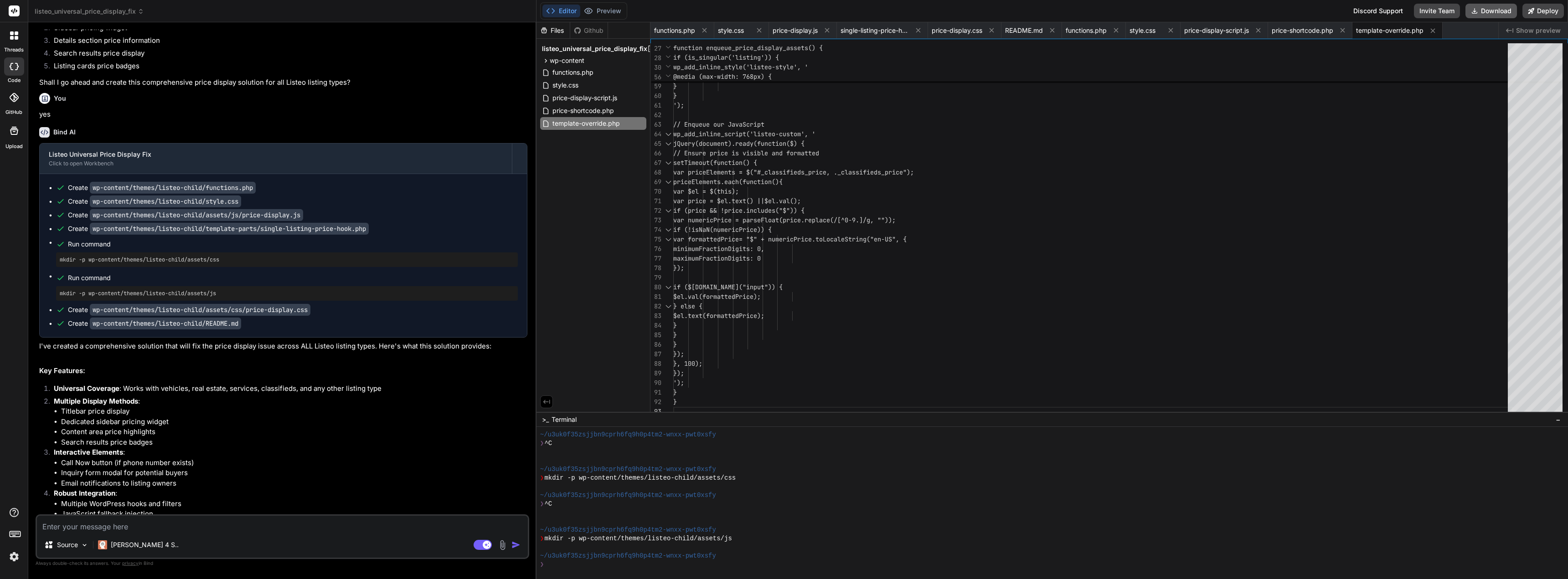
click at [1496, 5] on button "Download" at bounding box center [1491, 11] width 52 height 15
type textarea "x"
